Goal: Task Accomplishment & Management: Manage account settings

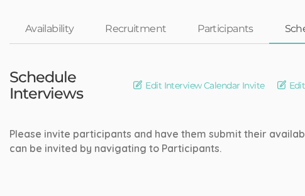
scroll to position [38, 0]
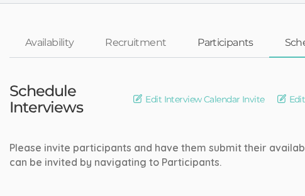
click at [217, 45] on link "Participants" at bounding box center [225, 43] width 87 height 27
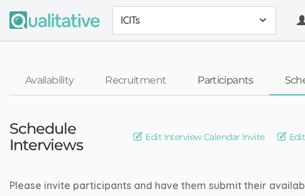
click at [203, 88] on link "Participants" at bounding box center [225, 80] width 87 height 27
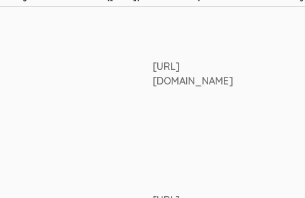
scroll to position [375, 2249]
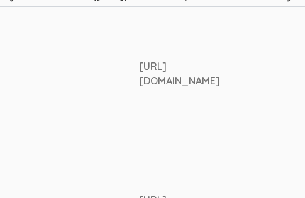
click at [144, 76] on div "[URL][DOMAIN_NAME]" at bounding box center [180, 73] width 81 height 29
click at [144, 76] on div "https://www.linkedin.com/in/gretchenlewis/" at bounding box center [180, 73] width 81 height 29
copy td "https://www.linkedin.com/in/gretchenlewis/"
click at [70, 66] on td "true" at bounding box center [30, 73] width 219 height 133
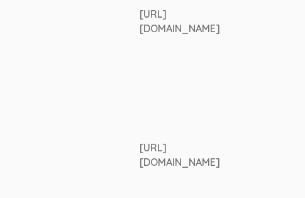
scroll to position [433, 2249]
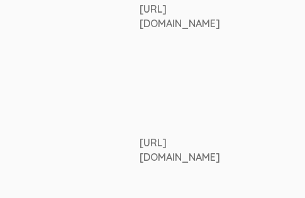
click at [145, 156] on div "https://www.linkedin.com/in/aspen-jordan-lmhc-95a26535/" at bounding box center [180, 149] width 81 height 29
copy td "https://www.linkedin.com/in/aspen-jordan-lmhc-95a26535/"
click at [149, 123] on td "https://www.linkedin.com/in/aspen-jordan-lmhc-95a26535/" at bounding box center [204, 149] width 128 height 133
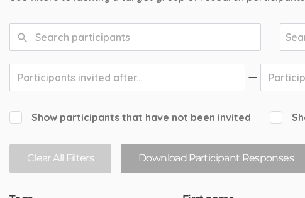
scroll to position [0, 0]
